Goal: Task Accomplishment & Management: Complete application form

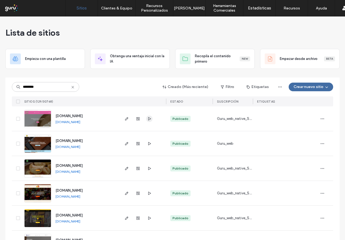
type input "********"
click at [149, 120] on icon "button" at bounding box center [149, 118] width 4 height 4
click at [80, 123] on link "[DOMAIN_NAME]" at bounding box center [68, 122] width 25 height 4
click at [112, 25] on link "Gestión de Clientes" at bounding box center [128, 21] width 52 height 11
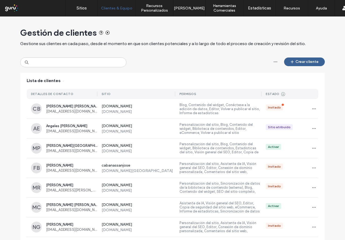
click at [300, 62] on button "Crear cliente" at bounding box center [304, 61] width 41 height 9
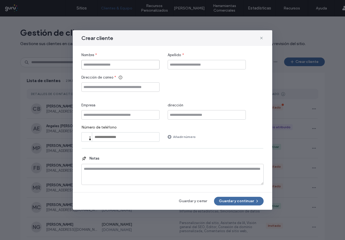
click at [146, 69] on input "Nombre" at bounding box center [120, 64] width 78 height 9
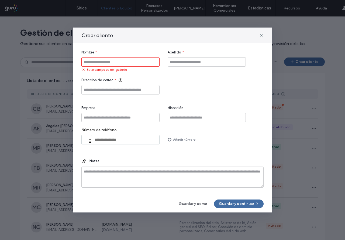
click at [99, 62] on input "Nombre" at bounding box center [120, 61] width 78 height 9
paste input "******"
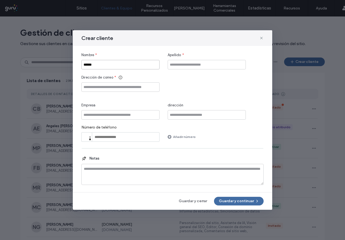
type input "******"
click at [173, 63] on input "Apellido" at bounding box center [207, 64] width 78 height 9
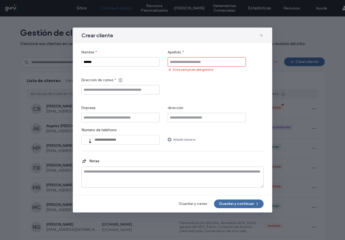
click at [179, 65] on input "Apellido" at bounding box center [207, 61] width 78 height 9
paste input "*********"
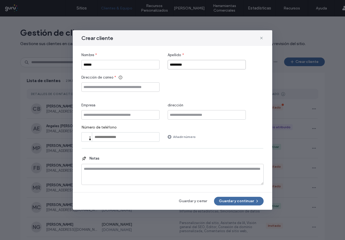
type input "*********"
click at [154, 73] on div "Nombre * ****** Apellido * ********* Dirección de correo * Empresa dirección Nú…" at bounding box center [172, 96] width 182 height 89
click at [148, 84] on input "Dirección de correo" at bounding box center [120, 86] width 78 height 9
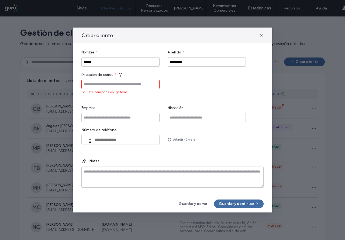
drag, startPoint x: 211, startPoint y: 112, endPoint x: 207, endPoint y: 110, distance: 4.5
click at [211, 112] on div "dirección" at bounding box center [207, 113] width 78 height 17
click at [121, 82] on input "Dirección de correo" at bounding box center [120, 84] width 78 height 9
paste input "**********"
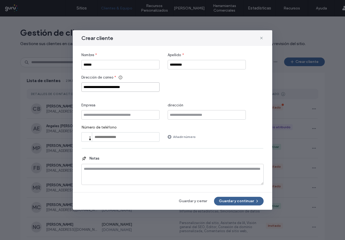
type input "**********"
click at [229, 199] on button "Guardar y continuar" at bounding box center [239, 201] width 50 height 9
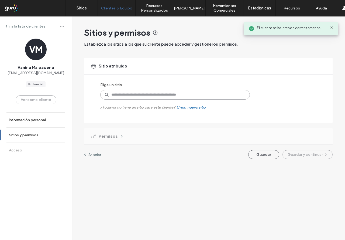
click at [128, 97] on input at bounding box center [175, 95] width 150 height 10
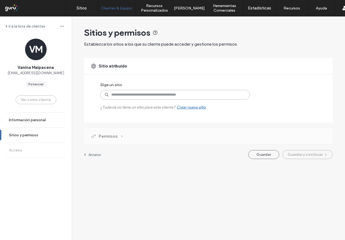
click at [152, 96] on input at bounding box center [175, 95] width 150 height 10
click at [119, 77] on div "Sitio atribuido Elige un sitio ¿Todavía no tiene un sitio para este cliente? Cr…" at bounding box center [208, 90] width 249 height 65
click at [148, 94] on input at bounding box center [175, 95] width 150 height 10
click at [224, 93] on input at bounding box center [175, 95] width 150 height 10
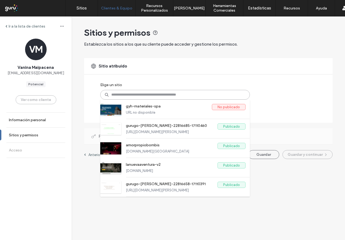
paste input "**********"
type input "**********"
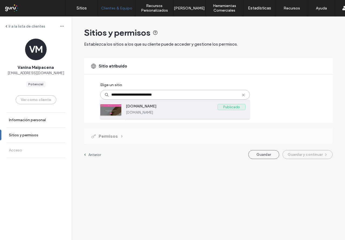
click at [158, 114] on div "[DOMAIN_NAME] Publicado [DOMAIN_NAME]" at bounding box center [186, 108] width 120 height 19
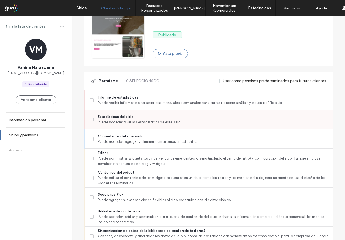
scroll to position [108, 0]
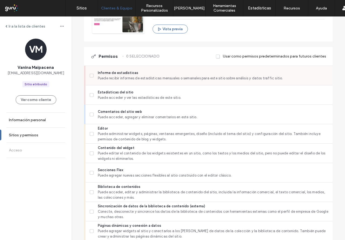
click at [126, 80] on span "Puede recibir informes de estadísticas mensuales o semanales para este sitio so…" at bounding box center [213, 77] width 230 height 5
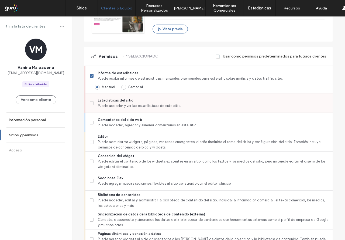
click at [122, 97] on div "Estadísticas del sitio Puede acceder y ver las estadísticas de este sitio." at bounding box center [211, 102] width 243 height 19
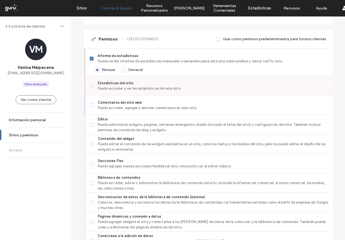
scroll to position [135, 0]
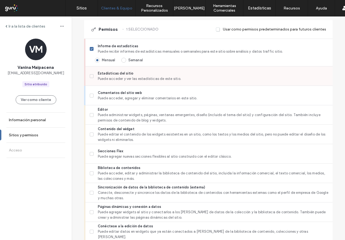
click at [119, 84] on div "Estadísticas del sitio Puede acceder y ver las estadísticas de este sitio." at bounding box center [211, 75] width 243 height 19
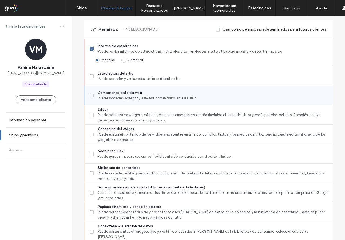
click at [117, 92] on span "Comentarios del sitio web" at bounding box center [213, 92] width 230 height 5
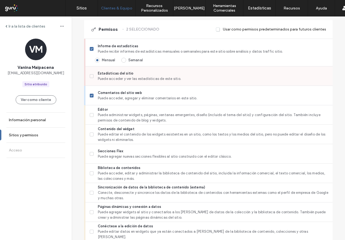
click at [98, 78] on span "Puede acceder y ver las estadísticas de este sitio." at bounding box center [213, 78] width 230 height 5
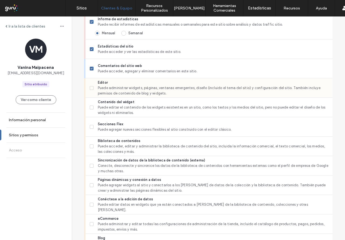
click at [95, 82] on label "Editor Puede administrar widgets, páginas, ventanas emergentes, diseño (incluid…" at bounding box center [209, 88] width 239 height 16
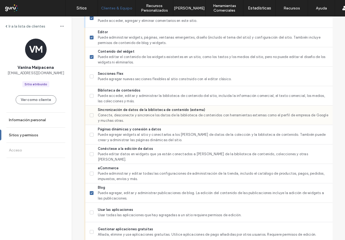
scroll to position [216, 0]
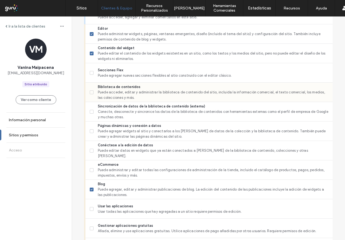
click at [91, 94] on label "Biblioteca de contenidos Puede acceder, editar y administrar la biblioteca de c…" at bounding box center [209, 92] width 239 height 16
click at [90, 110] on span at bounding box center [92, 112] width 4 height 4
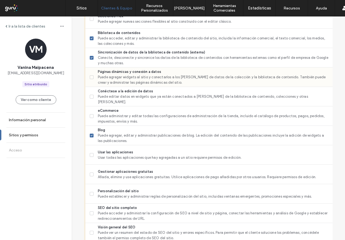
click at [93, 80] on label "Páginas dinámicas y conexión a datos Puede agregar widgets al sitio y conectarl…" at bounding box center [209, 77] width 239 height 16
click at [91, 96] on icon at bounding box center [92, 97] width 2 height 2
click at [90, 79] on label "Páginas dinámicas y conexión a datos Puede agregar widgets al sitio y conectarl…" at bounding box center [209, 77] width 239 height 16
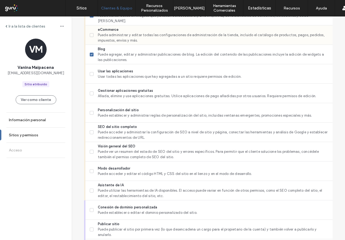
click at [91, 42] on label "eCommerce Puede administrar y editar todas las configuraciones de administració…" at bounding box center [209, 35] width 239 height 16
click at [94, 81] on div "Usar las aplicaciones Usar todas las aplicaciones que hay agregadas a un sitio …" at bounding box center [211, 73] width 243 height 19
click at [90, 66] on div "Usar las aplicaciones Usar todas las aplicaciones que hay agregadas a un sitio …" at bounding box center [211, 73] width 243 height 19
click at [91, 74] on icon at bounding box center [92, 74] width 2 height 2
click at [87, 90] on div "Gestionar aplicaciones gratuitas Añada, elimine y use aplicaciones gratuitas. U…" at bounding box center [208, 93] width 247 height 19
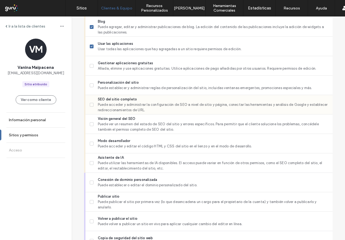
scroll to position [404, 0]
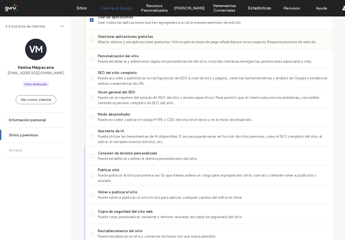
click at [98, 40] on span "Añada, elimine y use aplicaciones gratuitas. Utilice aplicaciones de pago añadi…" at bounding box center [213, 41] width 230 height 5
click at [91, 63] on label "Personalización del sitio Puede establecer y administrar reglas de personalizac…" at bounding box center [209, 58] width 239 height 11
click at [90, 81] on label "SEO del sitio completo Puede acceder y administrar la configuración de SEO a ni…" at bounding box center [209, 78] width 239 height 16
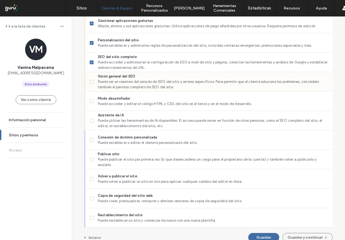
scroll to position [428, 0]
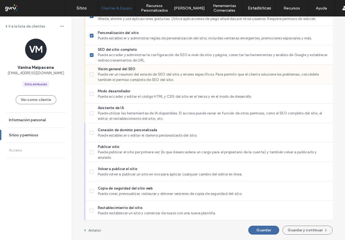
click at [92, 76] on label "Visión general del SEO Puede ver un resumen del estado de SEO del sitio y error…" at bounding box center [209, 74] width 239 height 16
click at [90, 86] on div "Modo desarrollador Puede acceder y editar el código HTML y CSS del sitio en el …" at bounding box center [211, 93] width 243 height 19
click at [90, 95] on span at bounding box center [92, 94] width 4 height 4
click at [87, 112] on div "Asistente de IA Puede utilizar las herramientas de IA disponibles. El acceso pu…" at bounding box center [208, 113] width 247 height 19
click at [90, 115] on span at bounding box center [92, 113] width 4 height 4
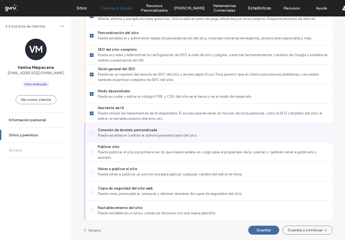
click at [91, 132] on icon at bounding box center [92, 133] width 2 height 2
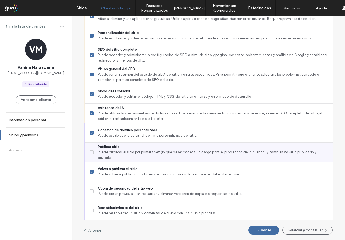
click at [92, 154] on label "Publicar sitio Puede publicar el sitio por primera vez (lo que desencadena un c…" at bounding box center [209, 152] width 239 height 16
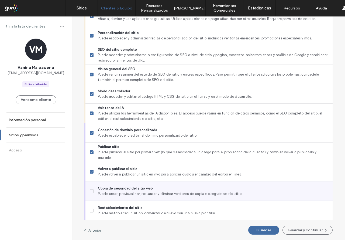
click at [125, 192] on span "Puede crear, previsualizar, restaurar y eliminar versiones de copia de segurida…" at bounding box center [213, 193] width 230 height 5
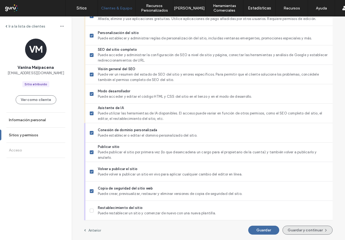
click at [310, 228] on button "Guardar y continuar" at bounding box center [308, 229] width 50 height 9
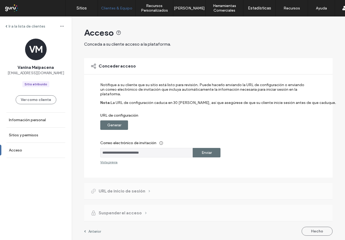
click at [202, 156] on label "Enviar" at bounding box center [207, 152] width 10 height 10
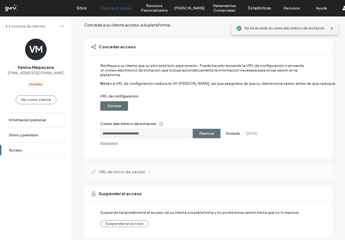
scroll to position [37, 0]
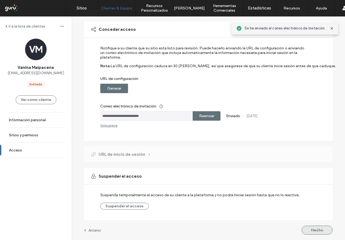
click at [309, 230] on button "Hecho" at bounding box center [317, 229] width 31 height 9
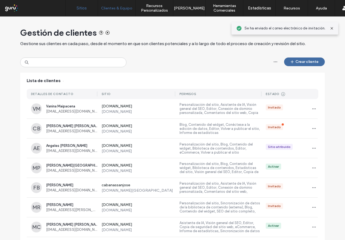
click at [88, 11] on link "Sitios" at bounding box center [82, 8] width 32 height 16
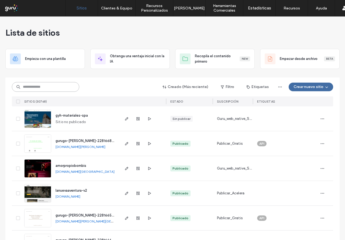
click at [47, 87] on input at bounding box center [45, 87] width 67 height 10
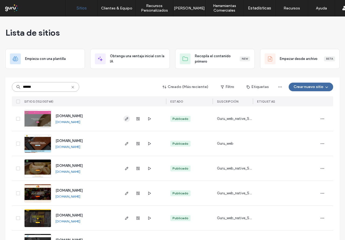
type input "******"
click at [124, 122] on span "button" at bounding box center [126, 118] width 6 height 6
